Goal: Task Accomplishment & Management: Manage account settings

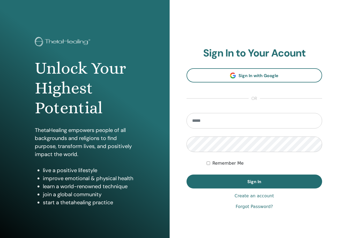
click at [212, 106] on section "Sign In to Your Acount Sign In with Google or Remember Me Sign In" at bounding box center [254, 118] width 136 height 142
click at [205, 121] on input "email" at bounding box center [254, 121] width 136 height 16
type input "**********"
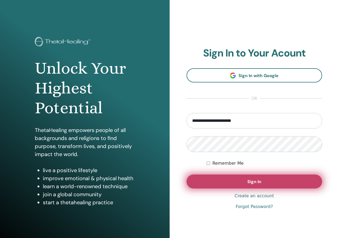
click at [209, 180] on button "Sign In" at bounding box center [254, 182] width 136 height 14
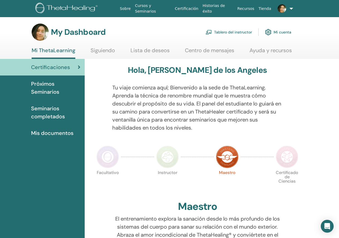
click at [226, 33] on link "Tablero del instructor" at bounding box center [228, 32] width 46 height 12
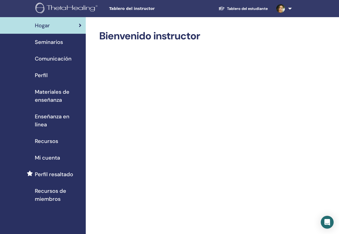
click at [290, 10] on link at bounding box center [283, 8] width 22 height 17
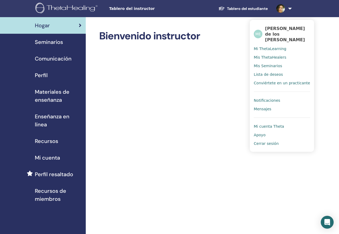
click at [260, 141] on span "Cerrar sesión" at bounding box center [266, 143] width 25 height 5
